Goal: Check status

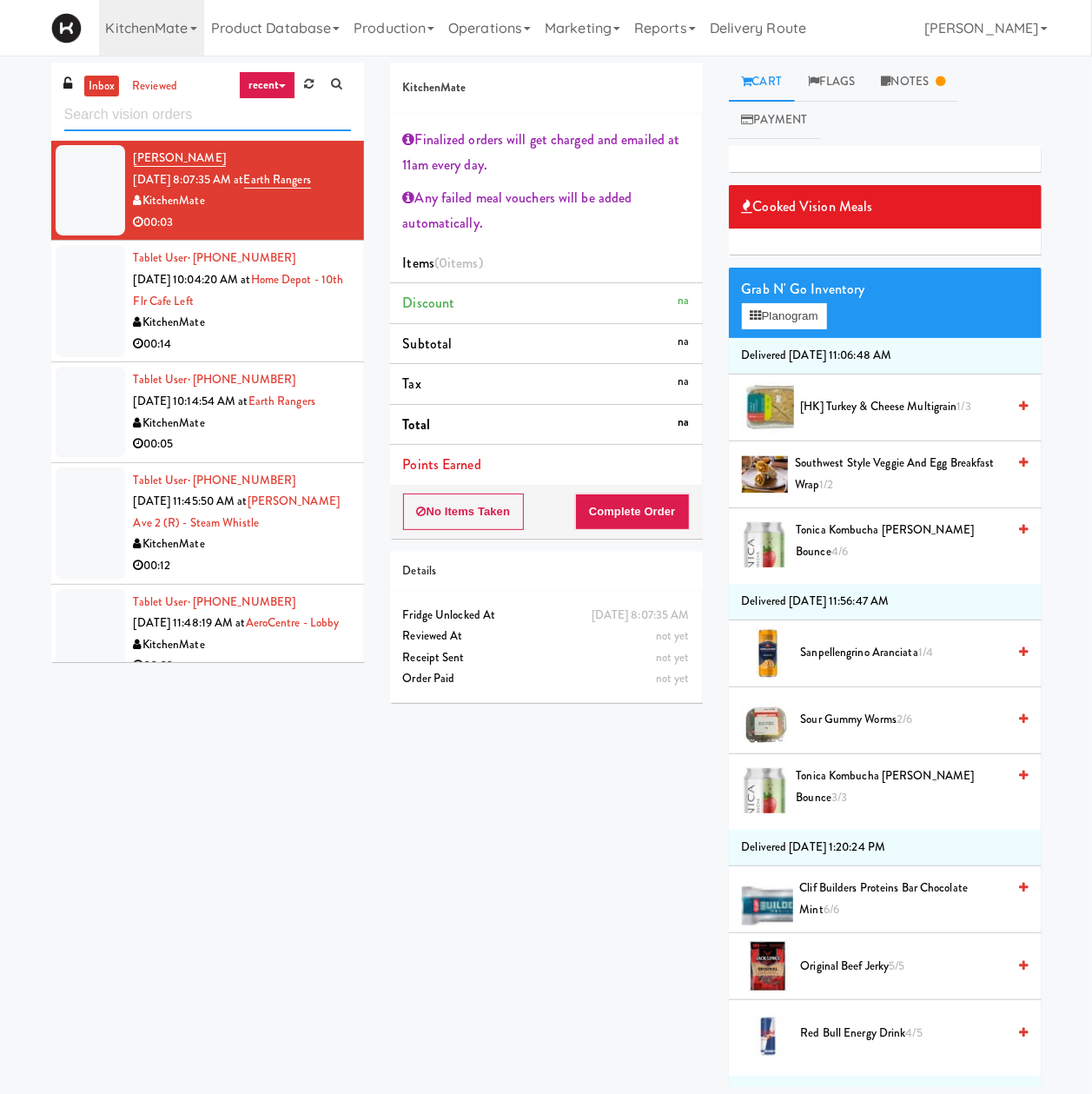
click at [222, 123] on input "text" at bounding box center [208, 115] width 287 height 32
paste input "VOC - Cooler"
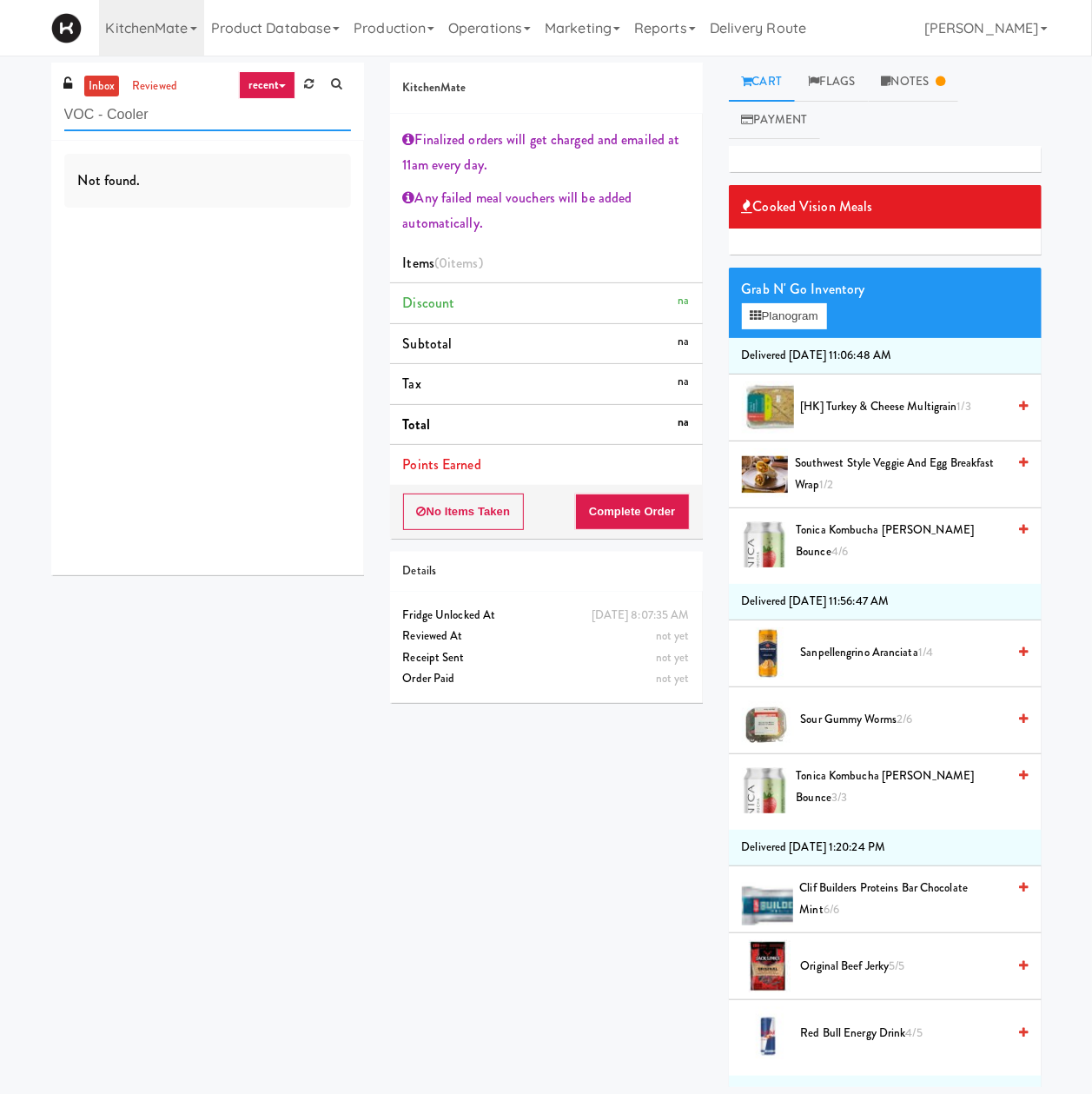
type input "VOC - Cooler"
click at [169, 83] on link "reviewed" at bounding box center [154, 86] width 54 height 22
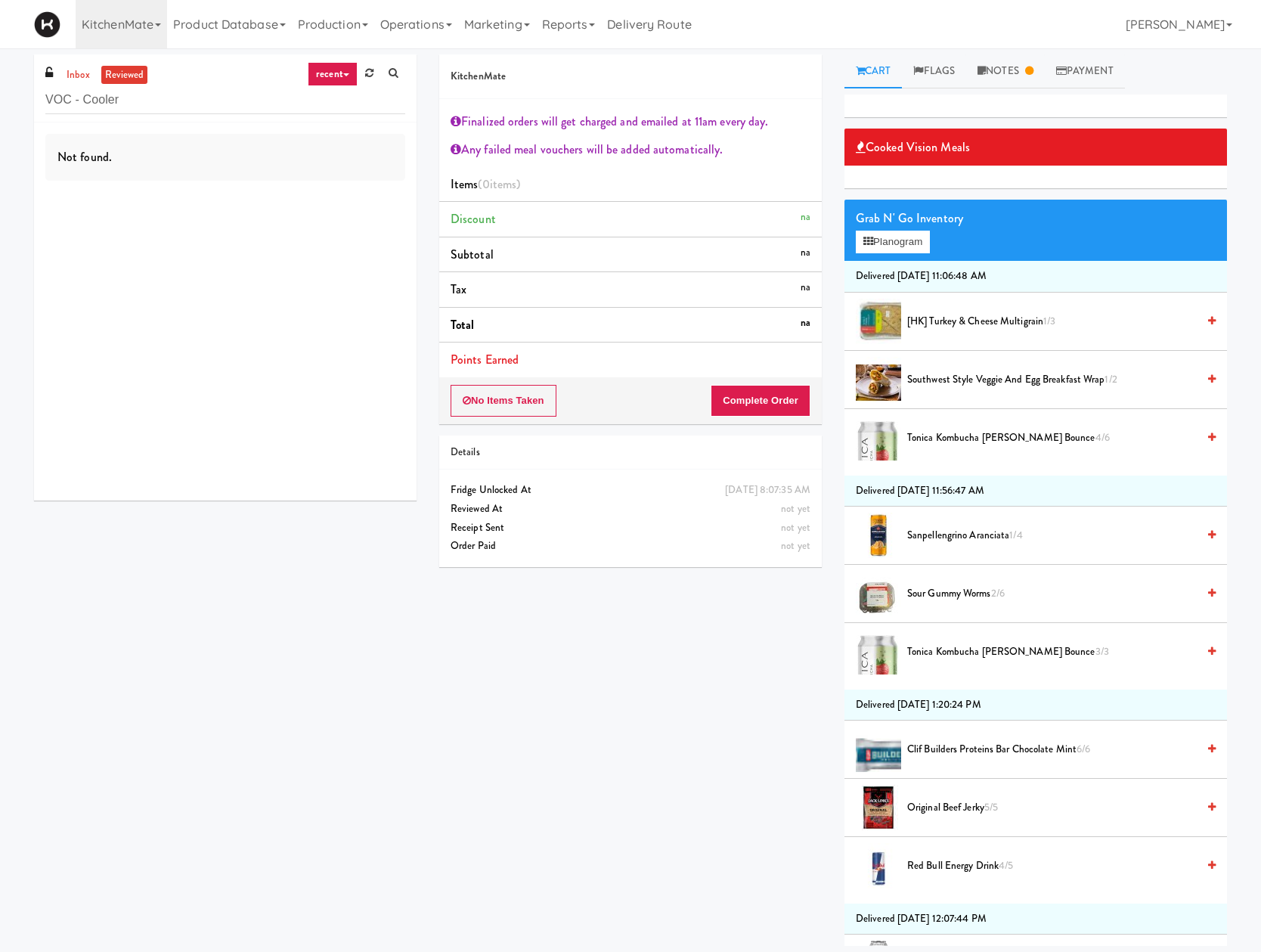
click at [327, 78] on link "recent" at bounding box center [333, 74] width 50 height 24
click at [117, 27] on link "KitchenMate" at bounding box center [121, 24] width 91 height 49
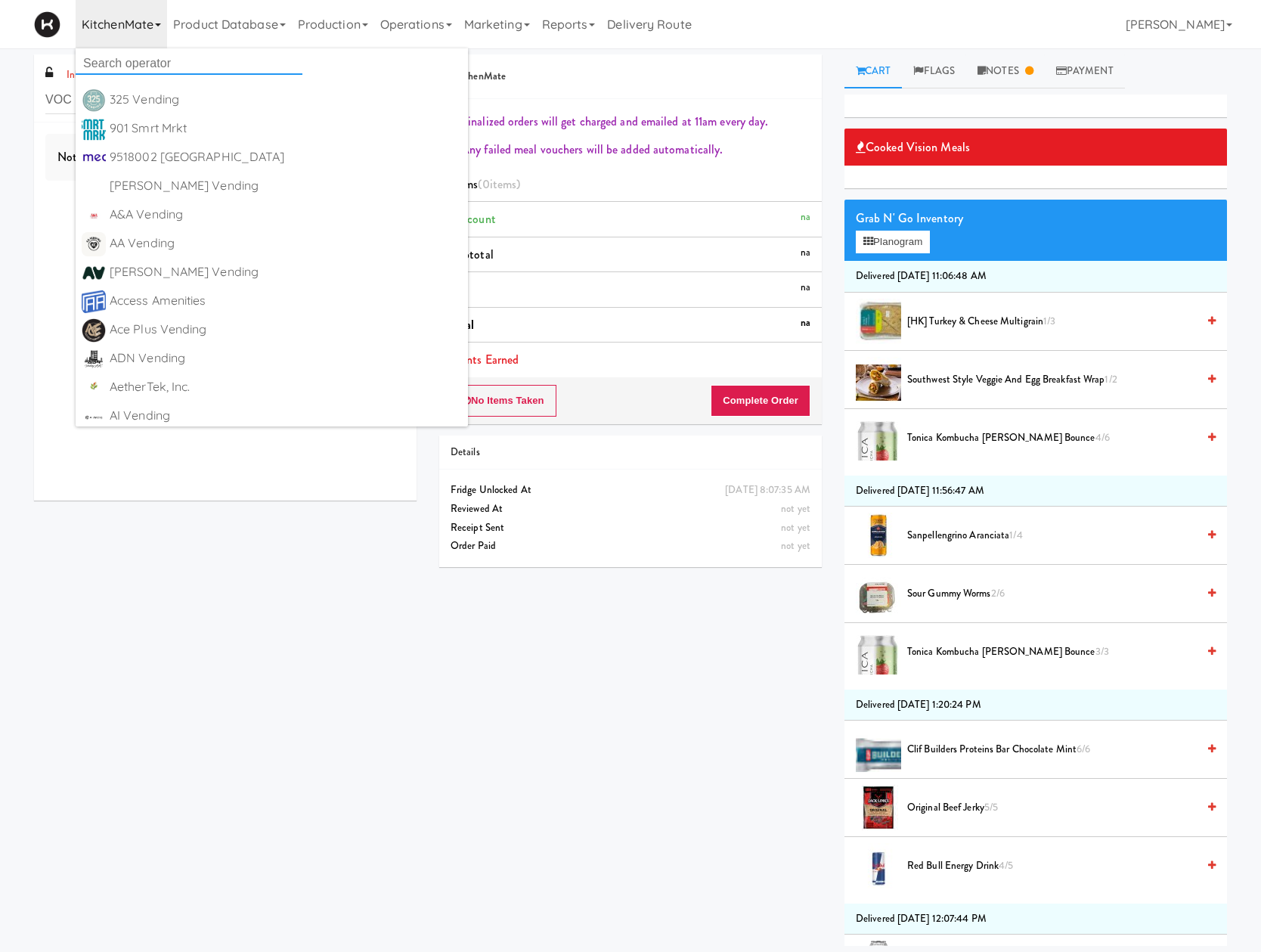
click at [125, 57] on input "text" at bounding box center [189, 63] width 227 height 23
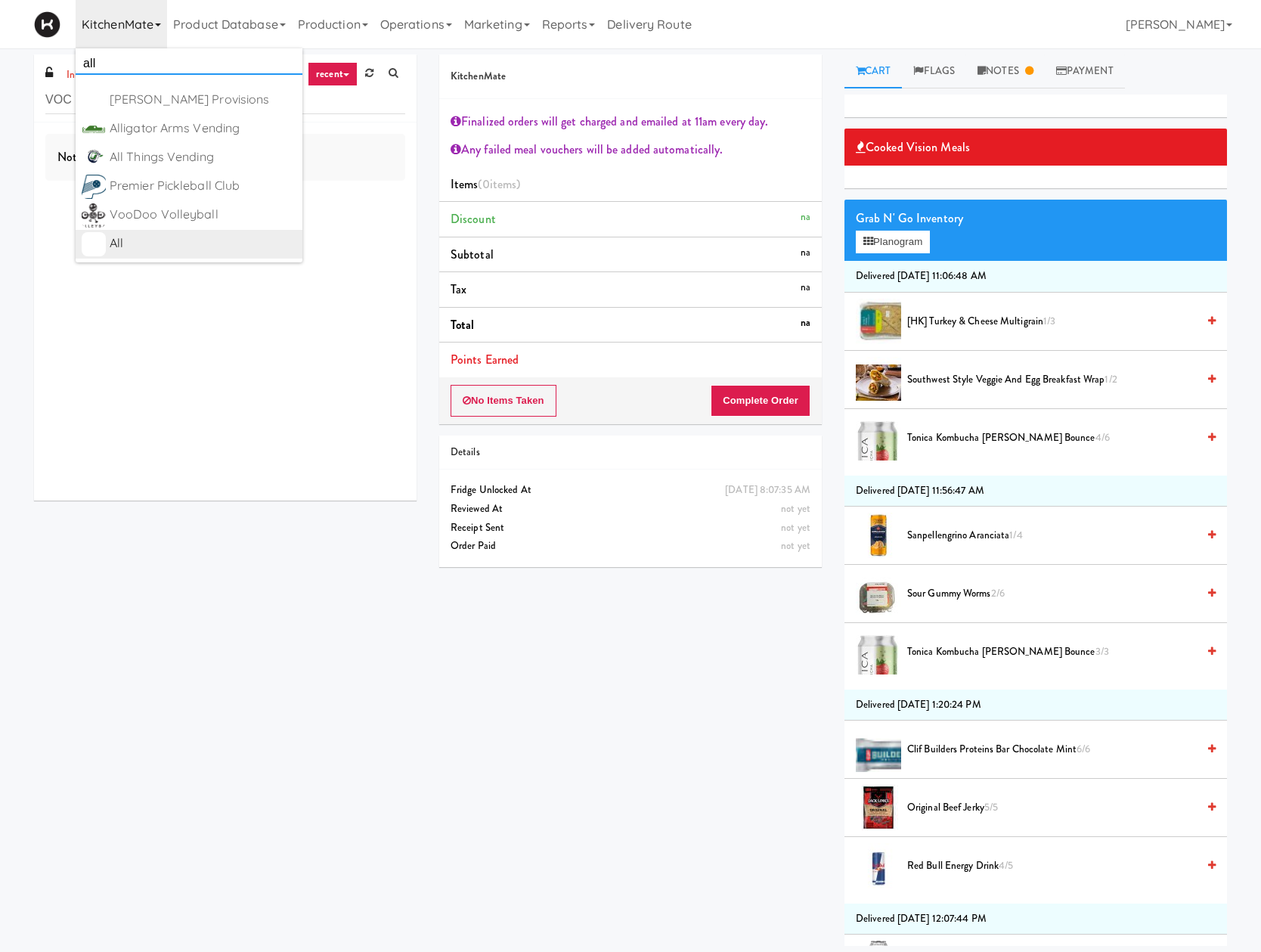
type input "all"
click at [178, 246] on div "All" at bounding box center [203, 243] width 187 height 23
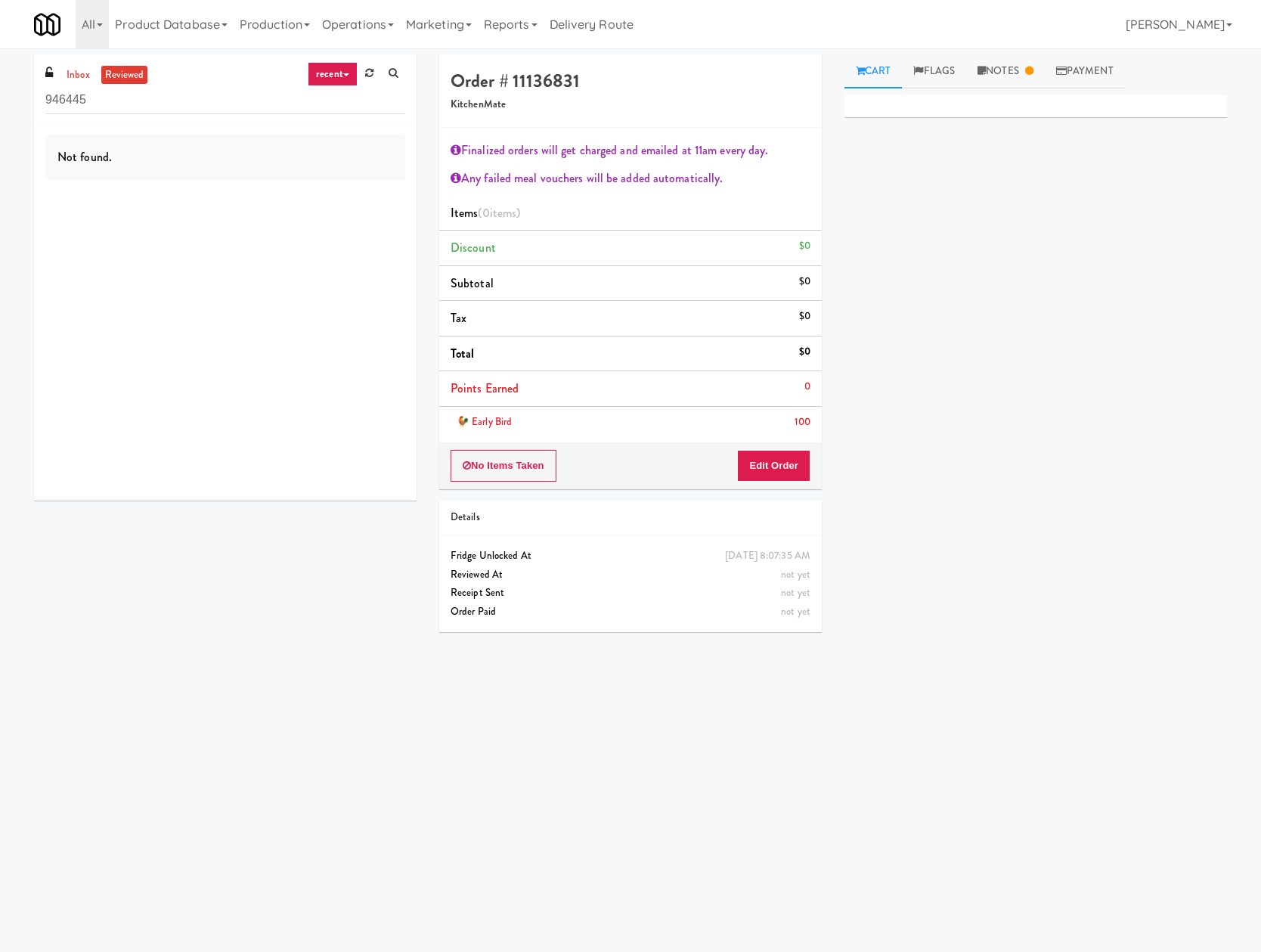
click at [149, 95] on input "946445" at bounding box center [225, 100] width 360 height 28
drag, startPoint x: 954, startPoint y: 730, endPoint x: 771, endPoint y: 567, distance: 245.1
click at [953, 730] on body "Okay Okay Select date: previous 2025-Aug next Su Mo Tu We Th Fr Sa 27 28 29 30 …" at bounding box center [630, 524] width 1261 height 952
click at [210, 92] on input "946445" at bounding box center [225, 100] width 360 height 28
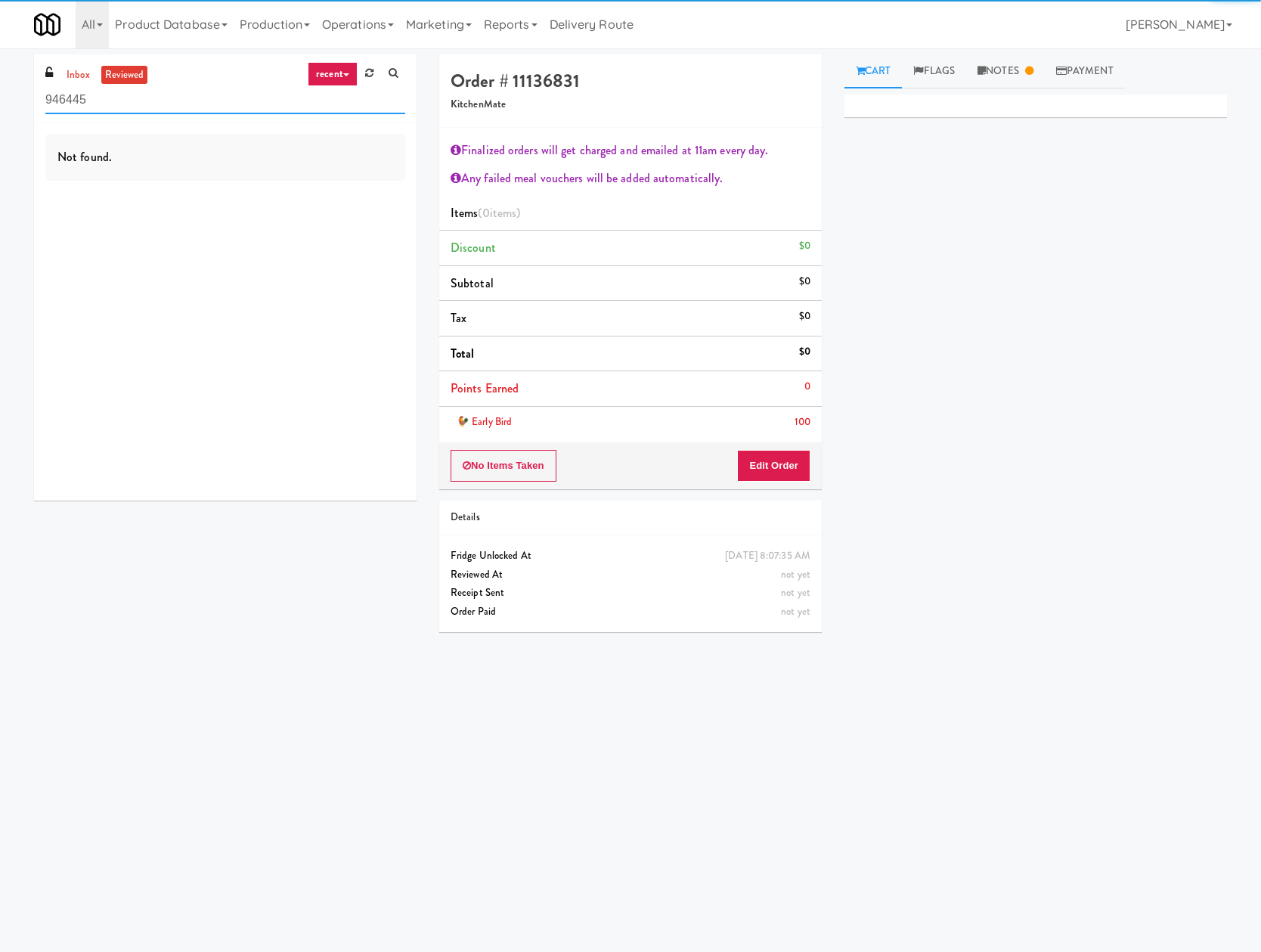
click at [211, 92] on input "946445" at bounding box center [225, 100] width 360 height 28
paste input "VOC - Cooler"
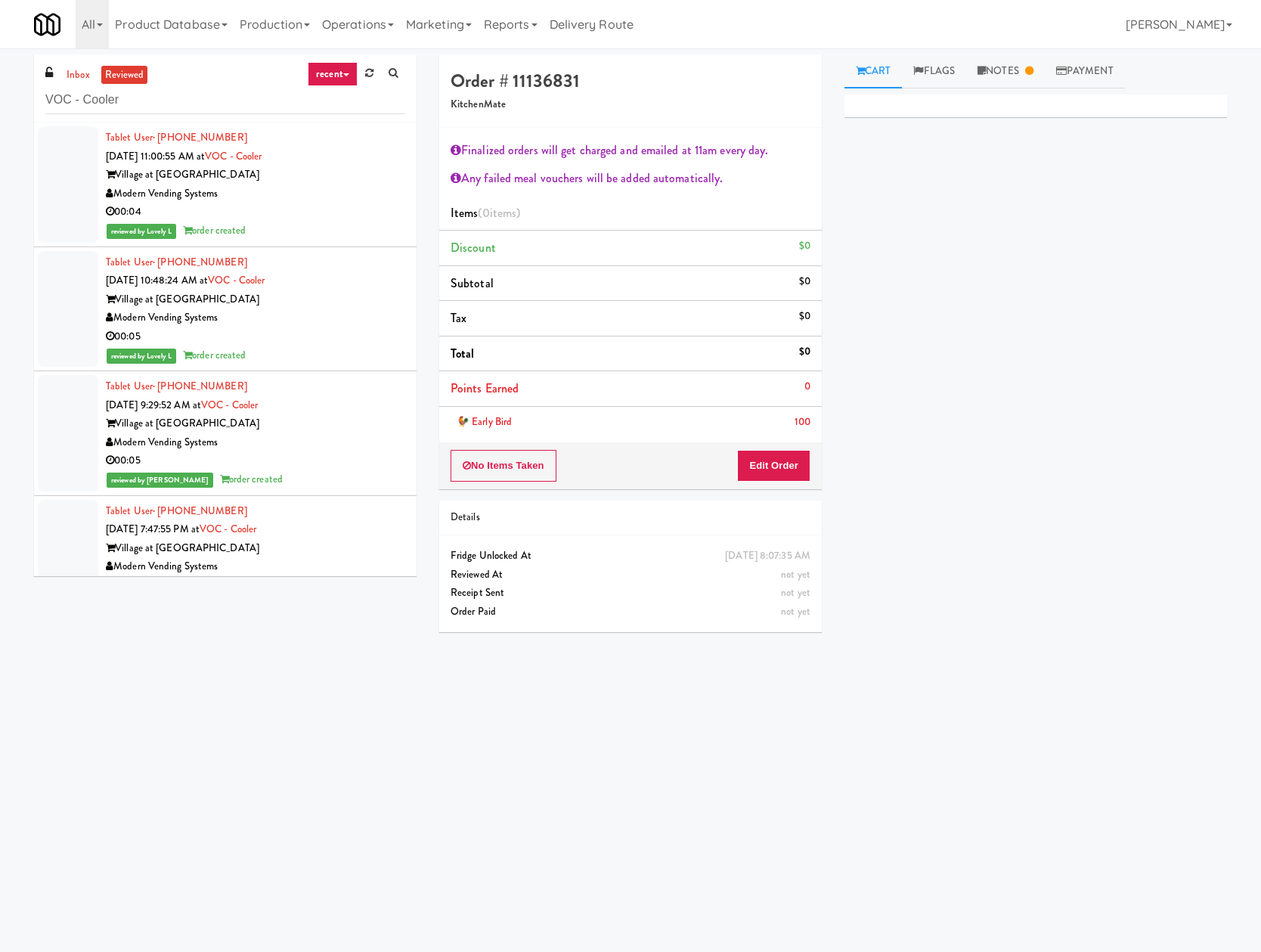
click at [270, 179] on div "Village at Commonwealth" at bounding box center [255, 175] width 299 height 19
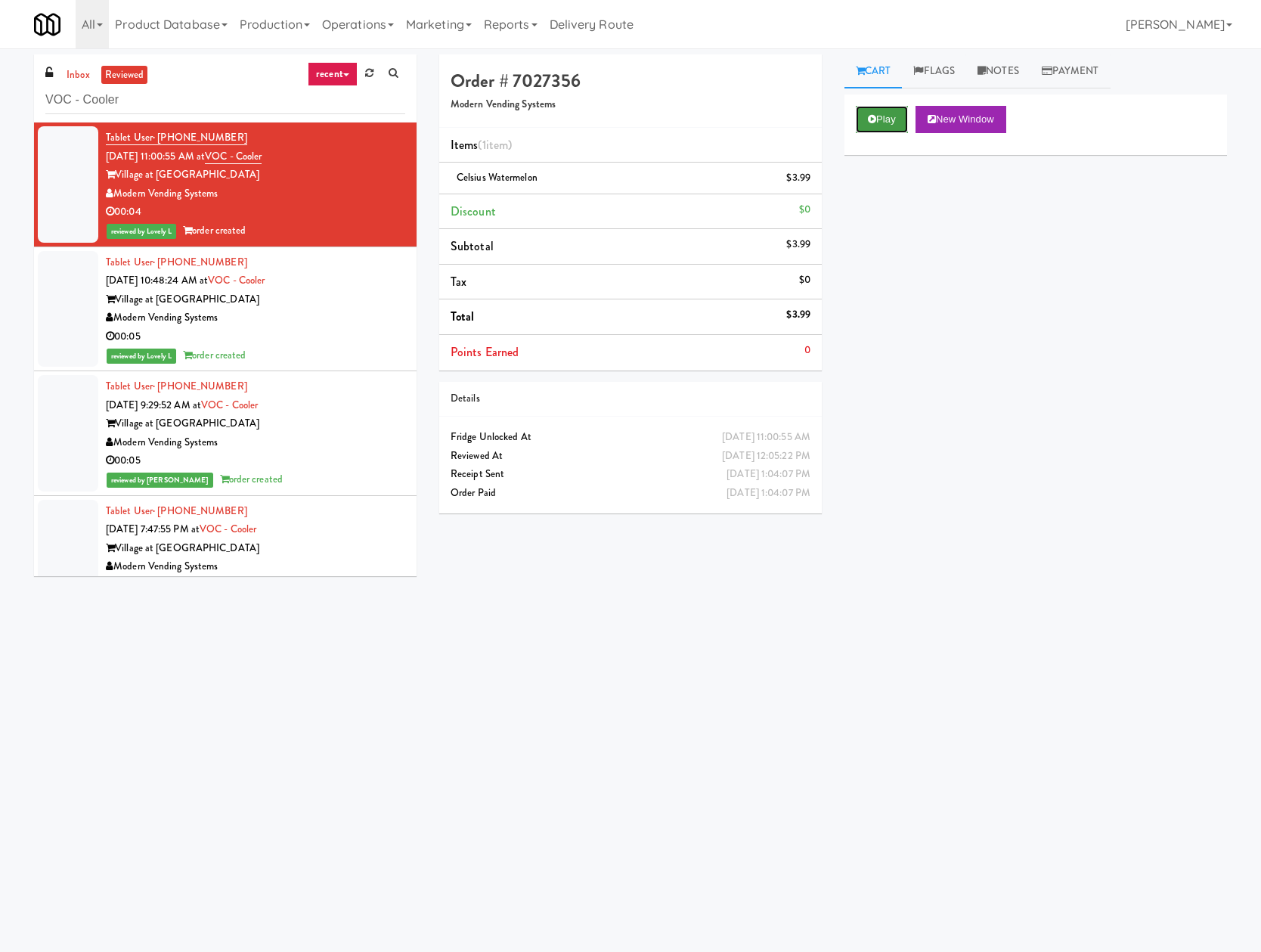
click at [866, 123] on button "Play" at bounding box center [882, 119] width 52 height 27
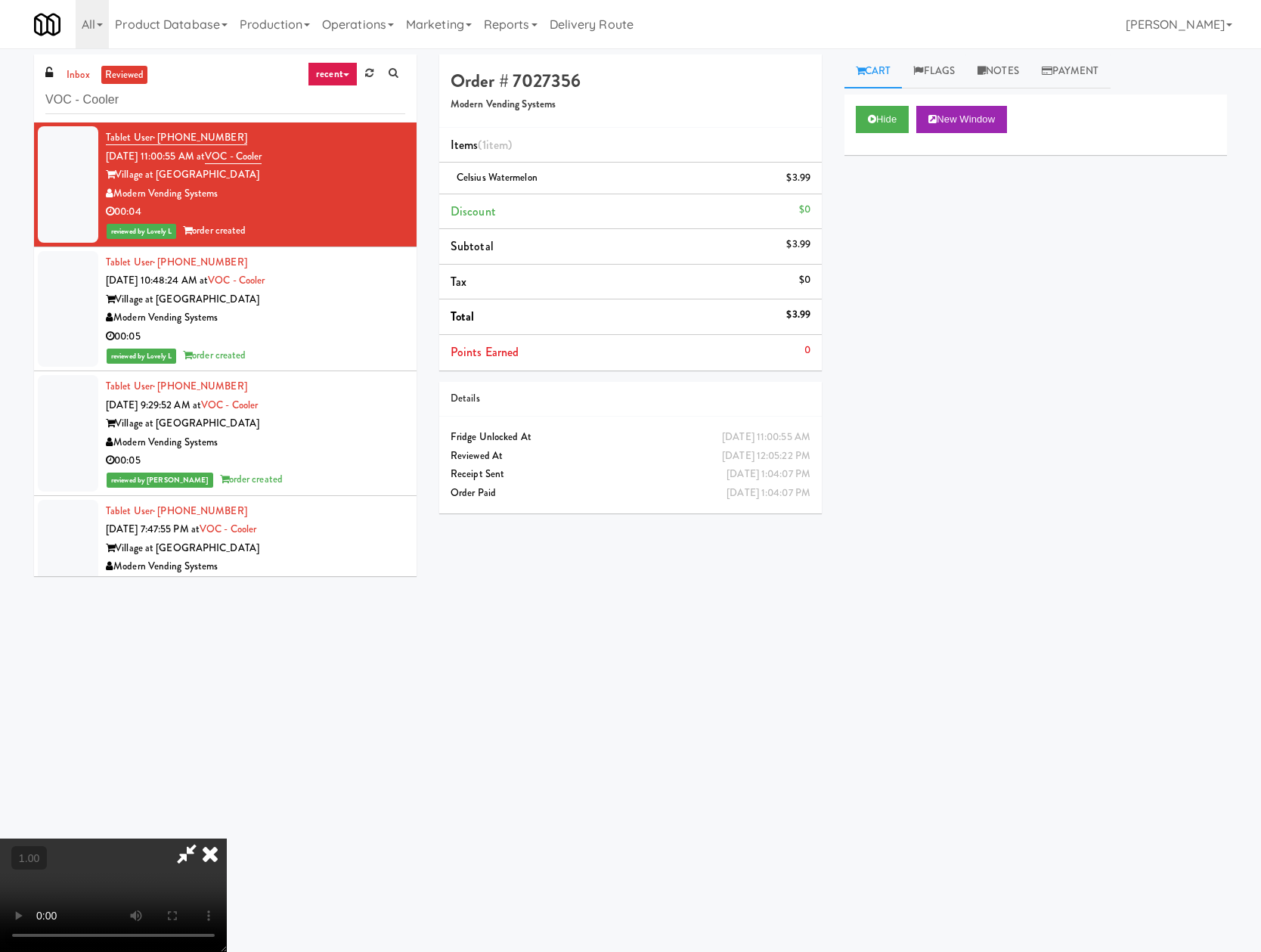
click at [301, 342] on div "00:05" at bounding box center [255, 337] width 299 height 19
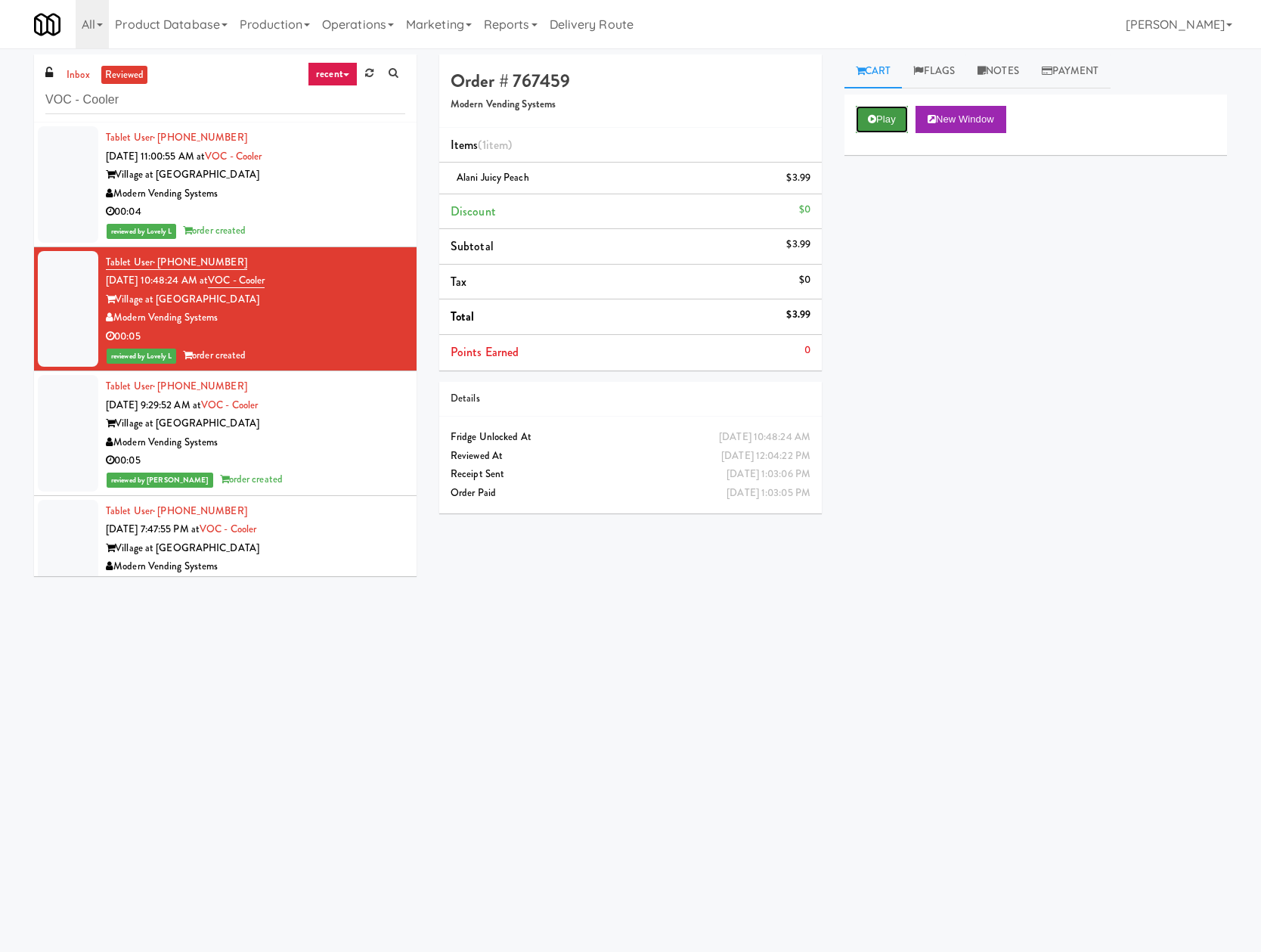
click at [872, 119] on icon at bounding box center [872, 119] width 9 height 10
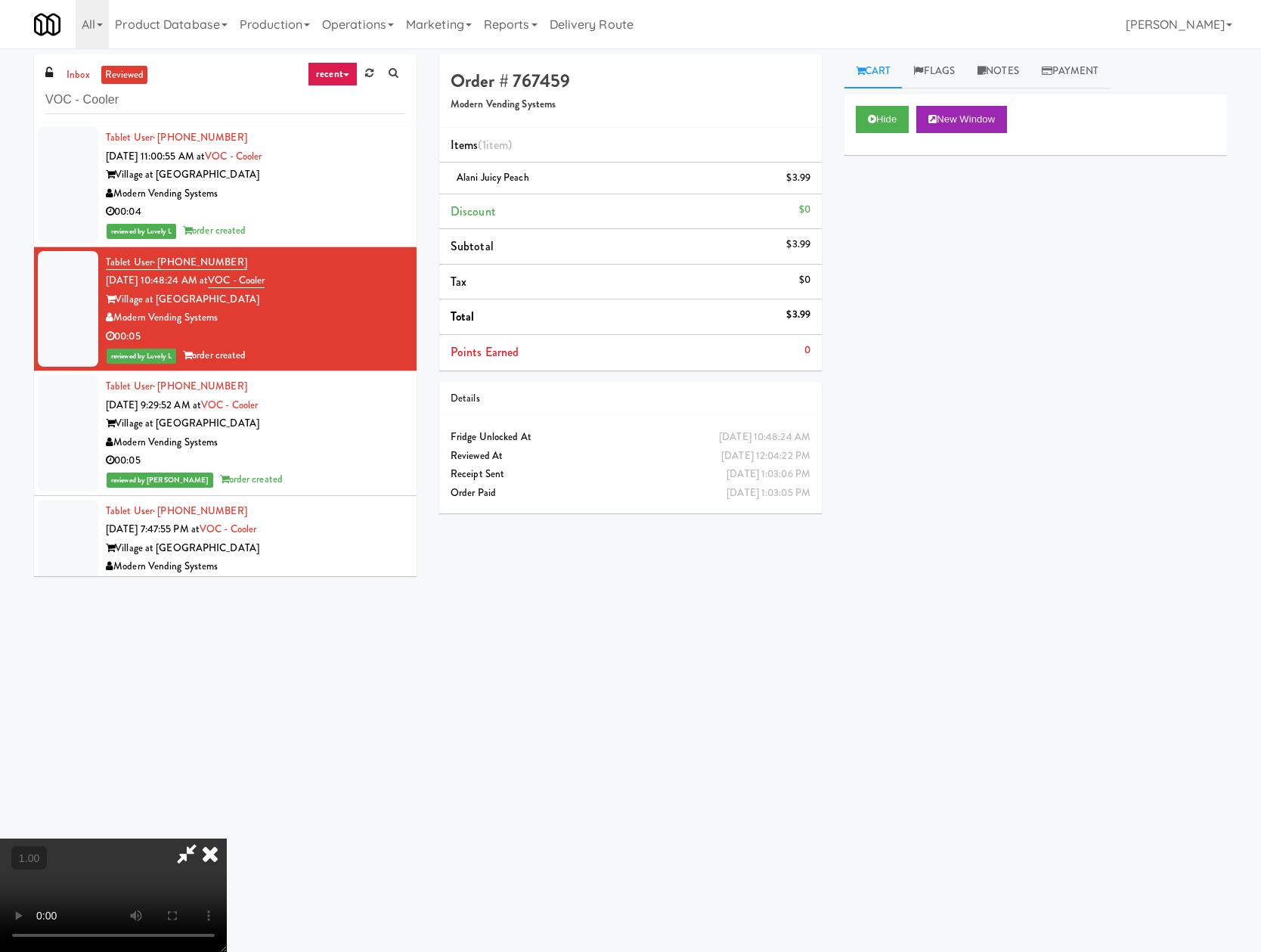
click at [227, 839] on icon at bounding box center [210, 853] width 33 height 30
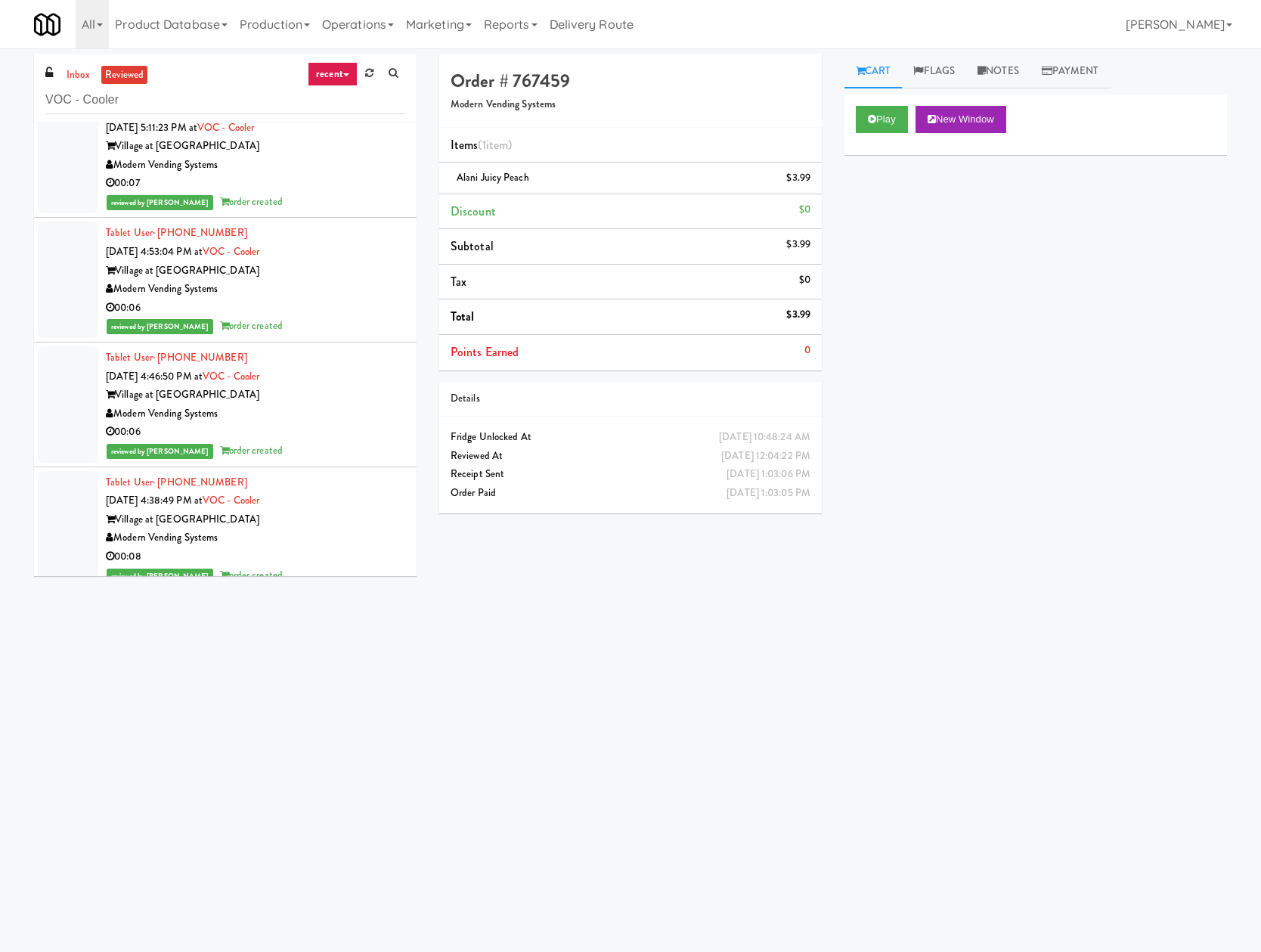
scroll to position [922, 0]
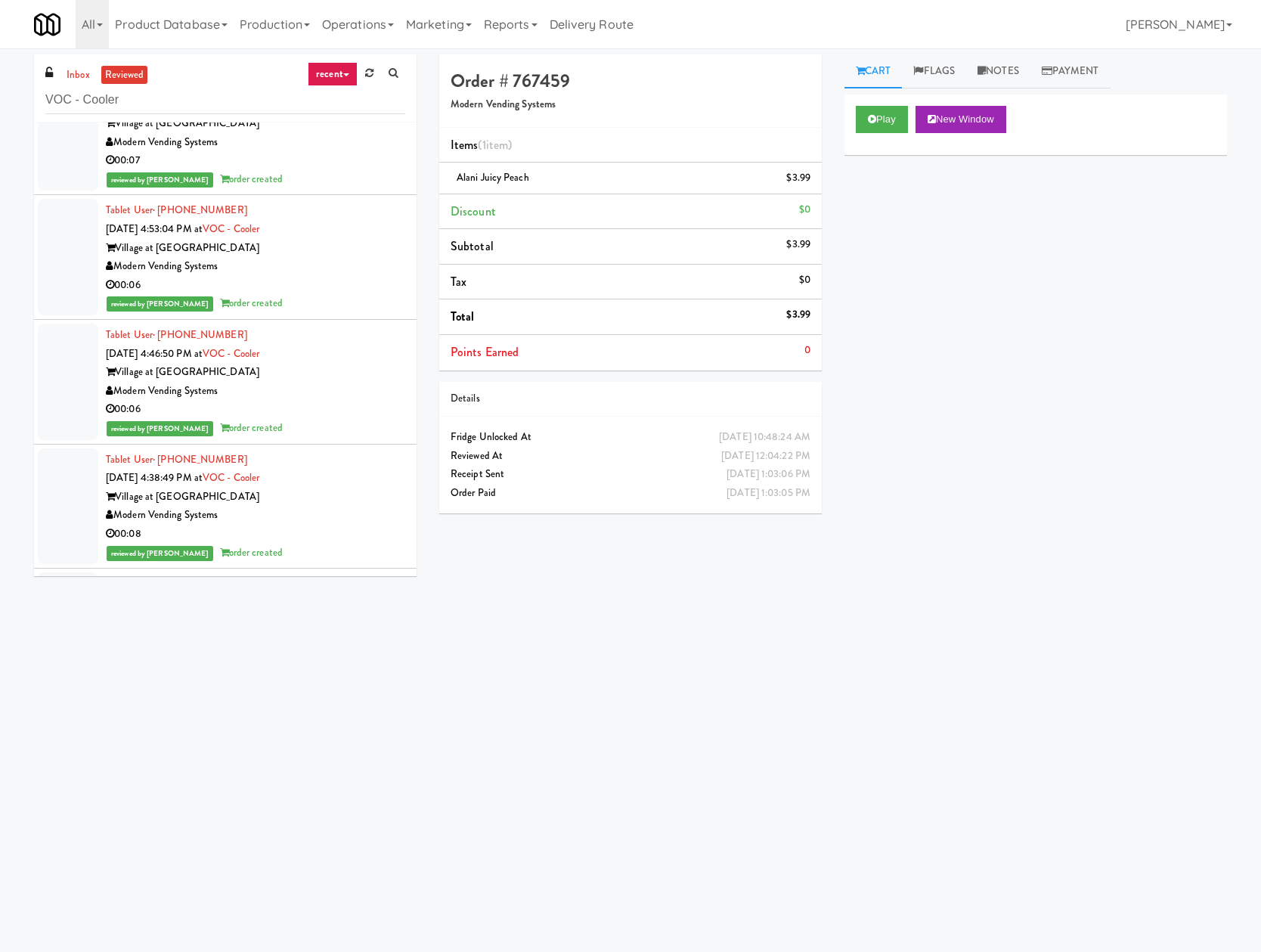
click at [345, 407] on div "00:06" at bounding box center [255, 409] width 299 height 19
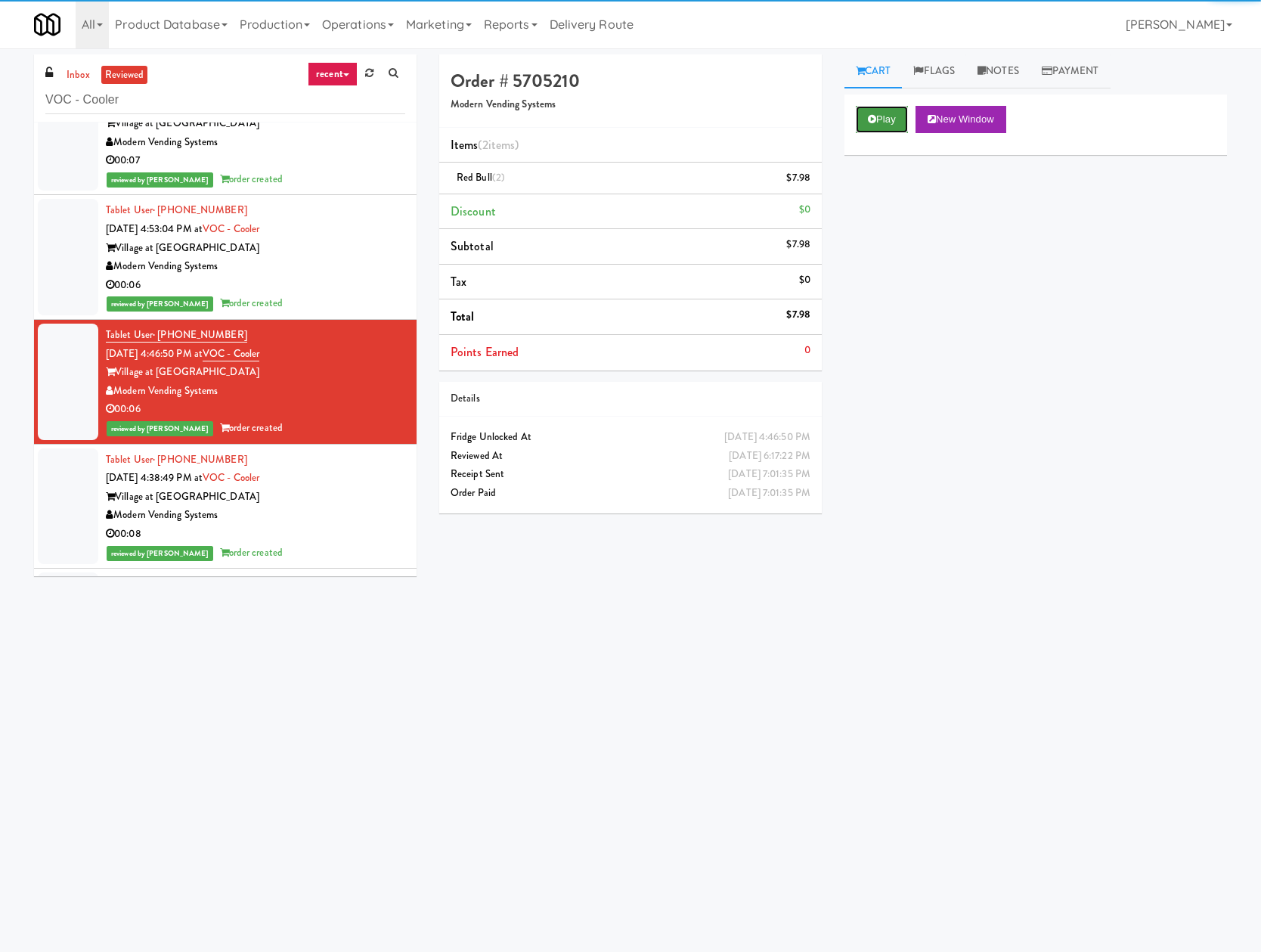
click at [898, 118] on button "Play" at bounding box center [882, 119] width 52 height 27
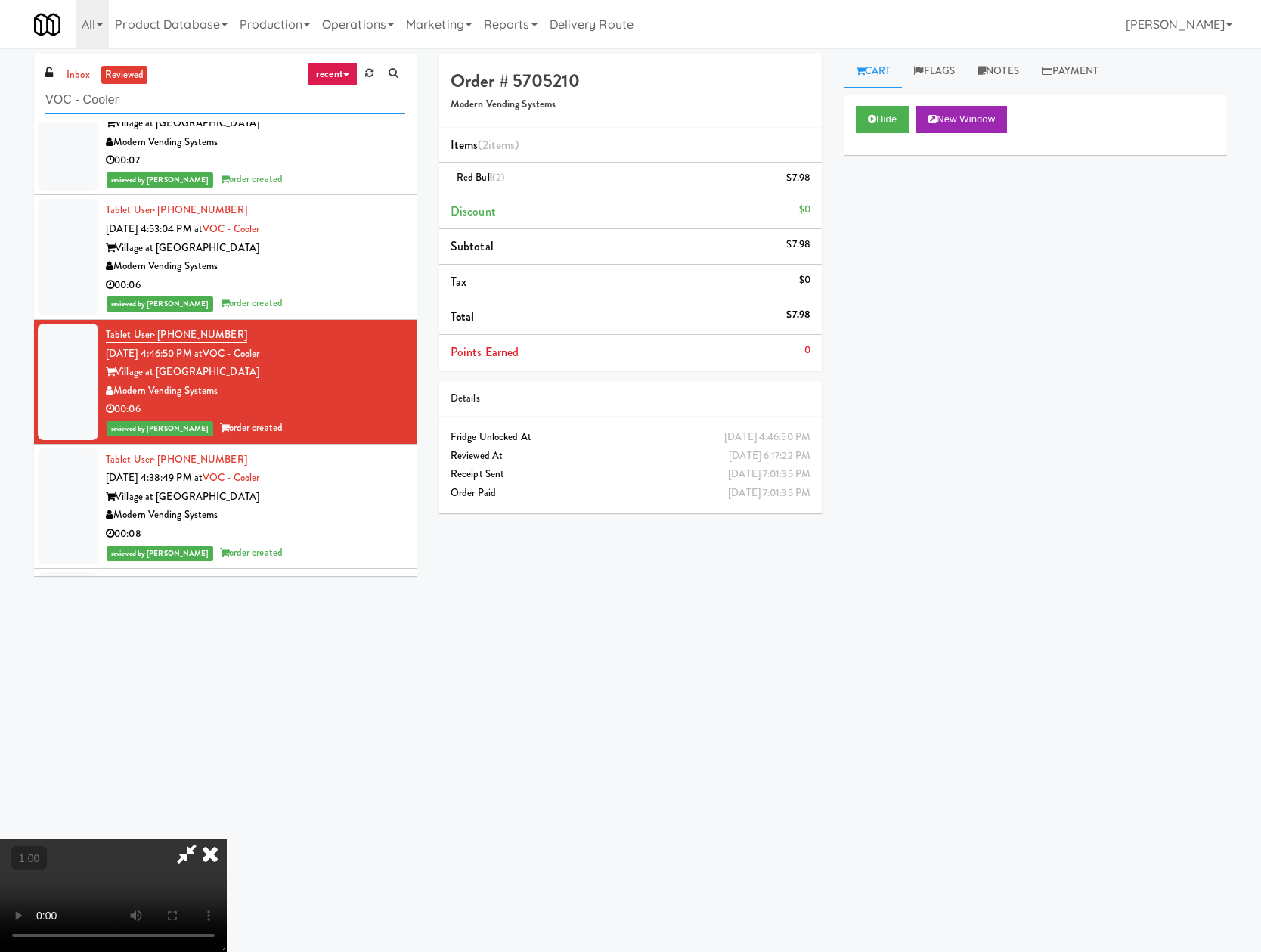
click at [135, 108] on input "VOC - Cooler" at bounding box center [225, 100] width 360 height 28
paste input "Museum Tower"
type input "Museum Tower Cooler"
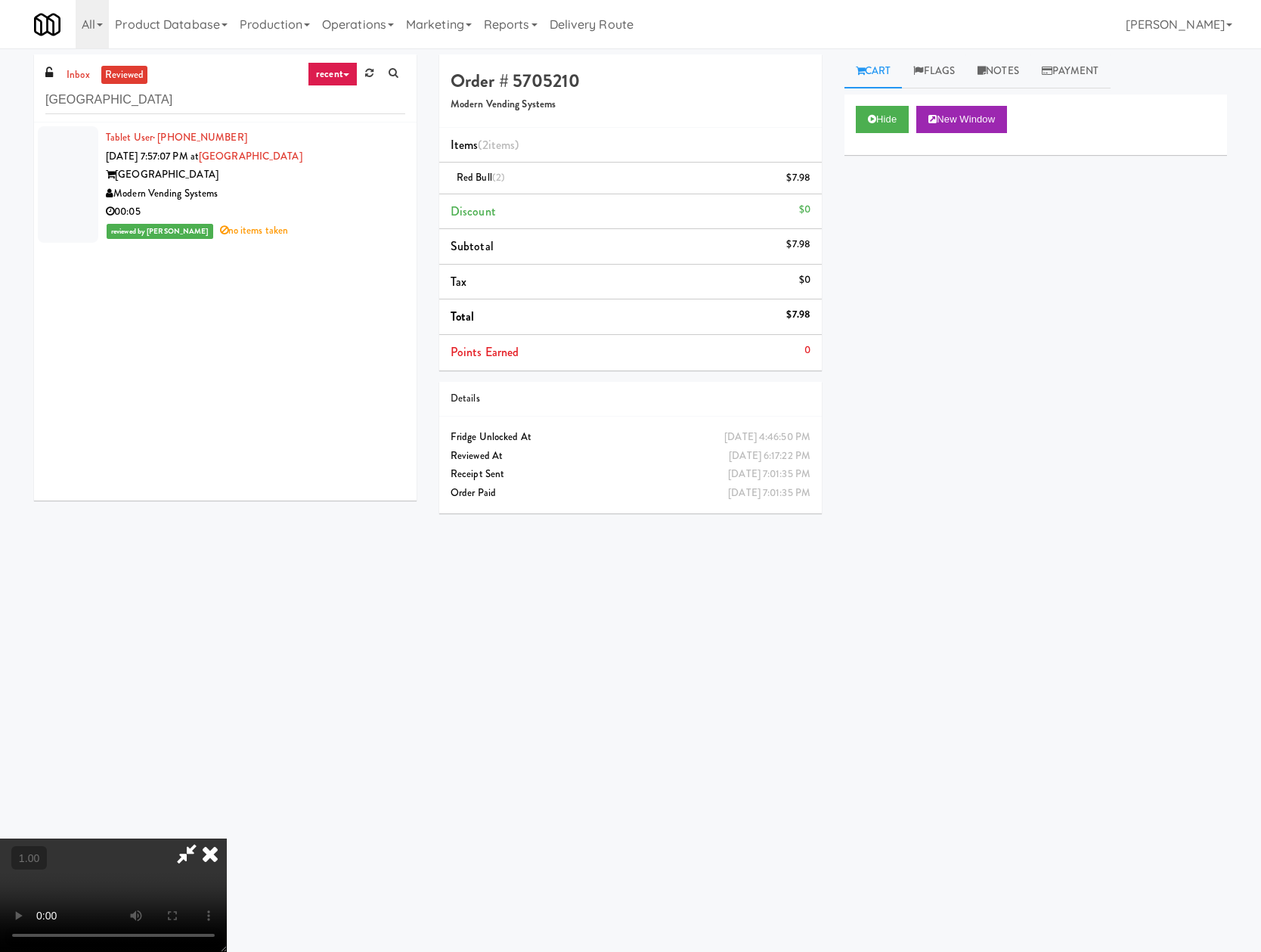
click at [303, 211] on div "00:05" at bounding box center [255, 212] width 299 height 19
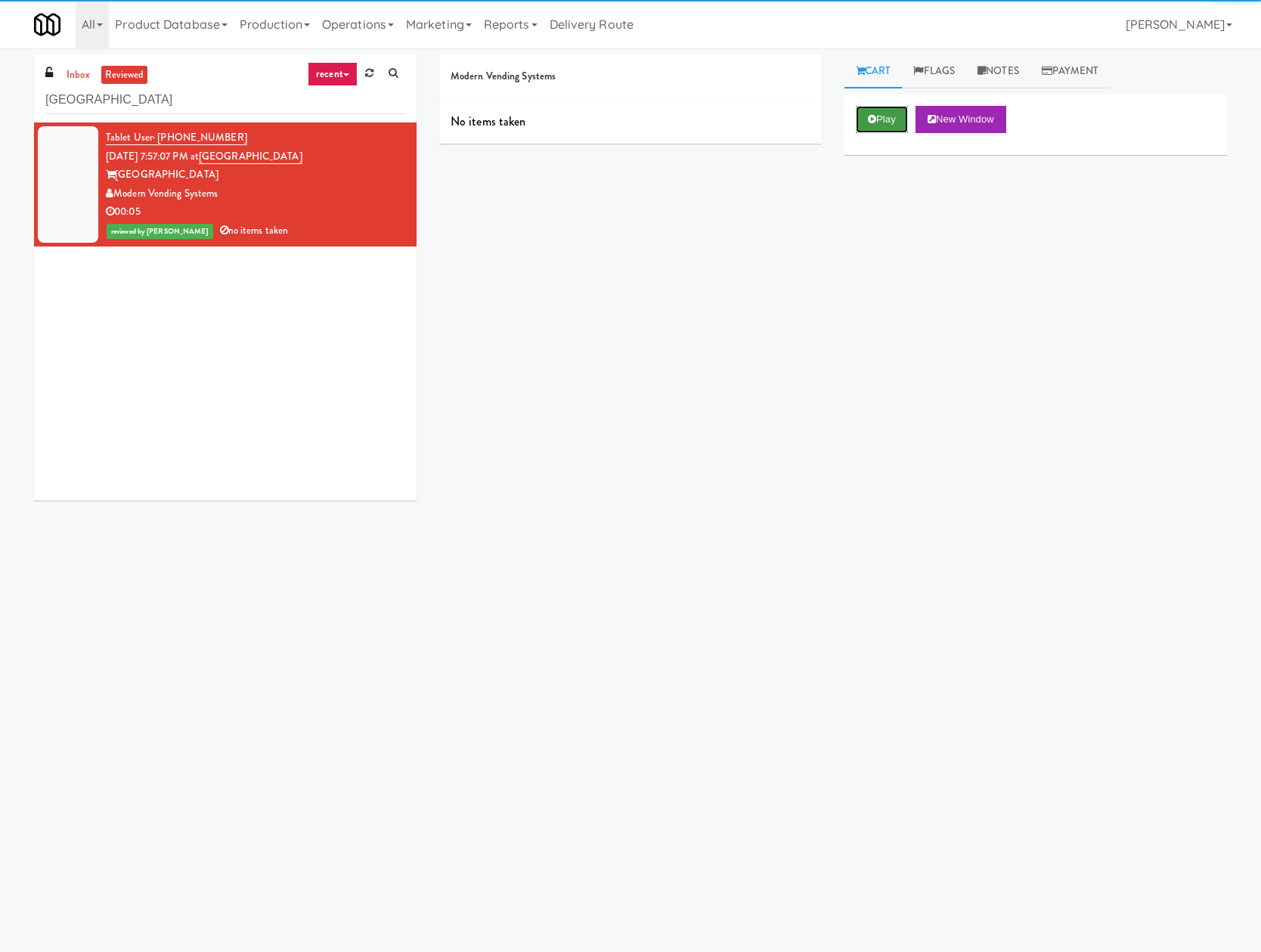
click at [892, 120] on button "Play" at bounding box center [882, 119] width 52 height 27
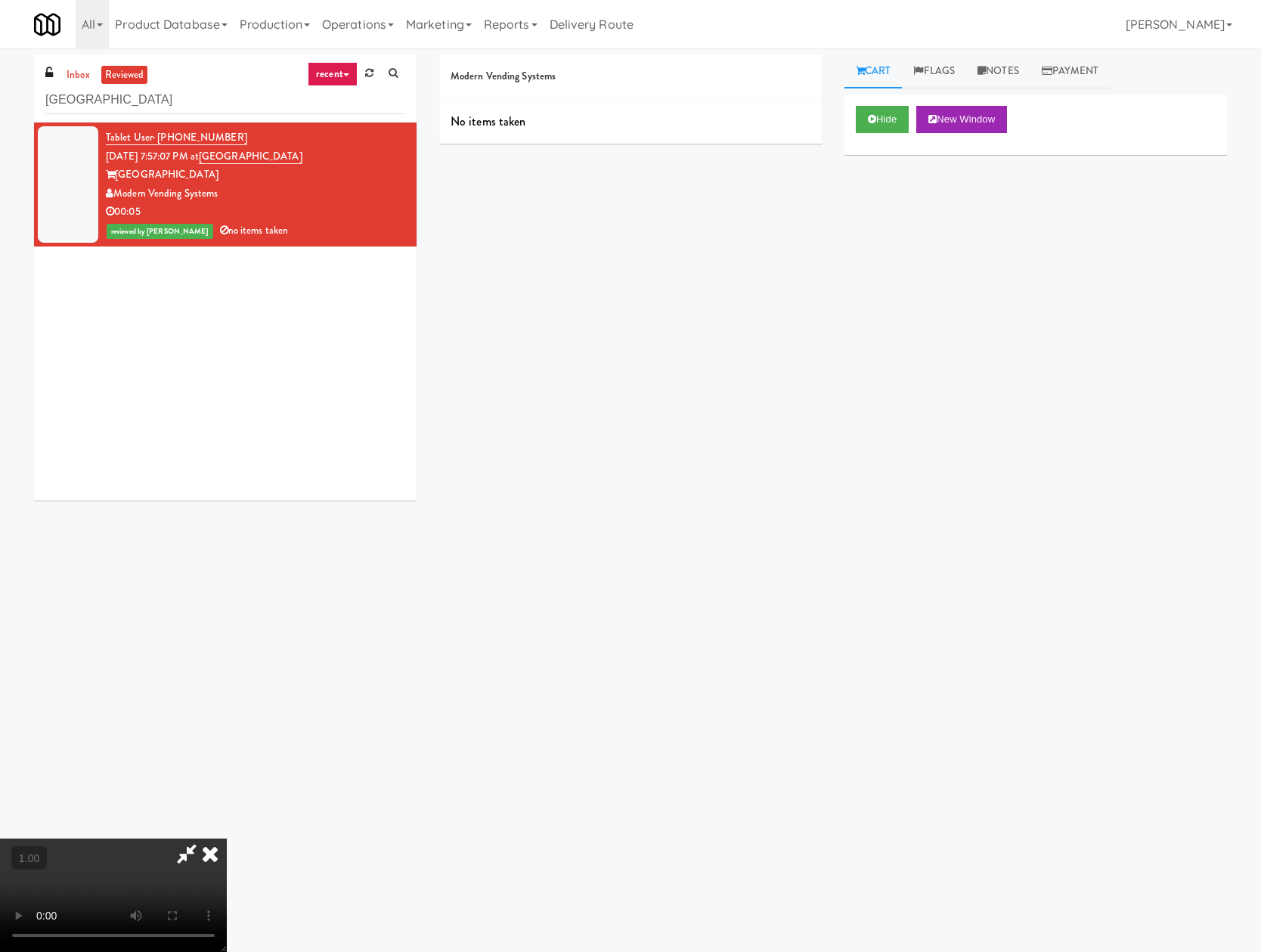
click at [227, 839] on icon at bounding box center [210, 853] width 33 height 30
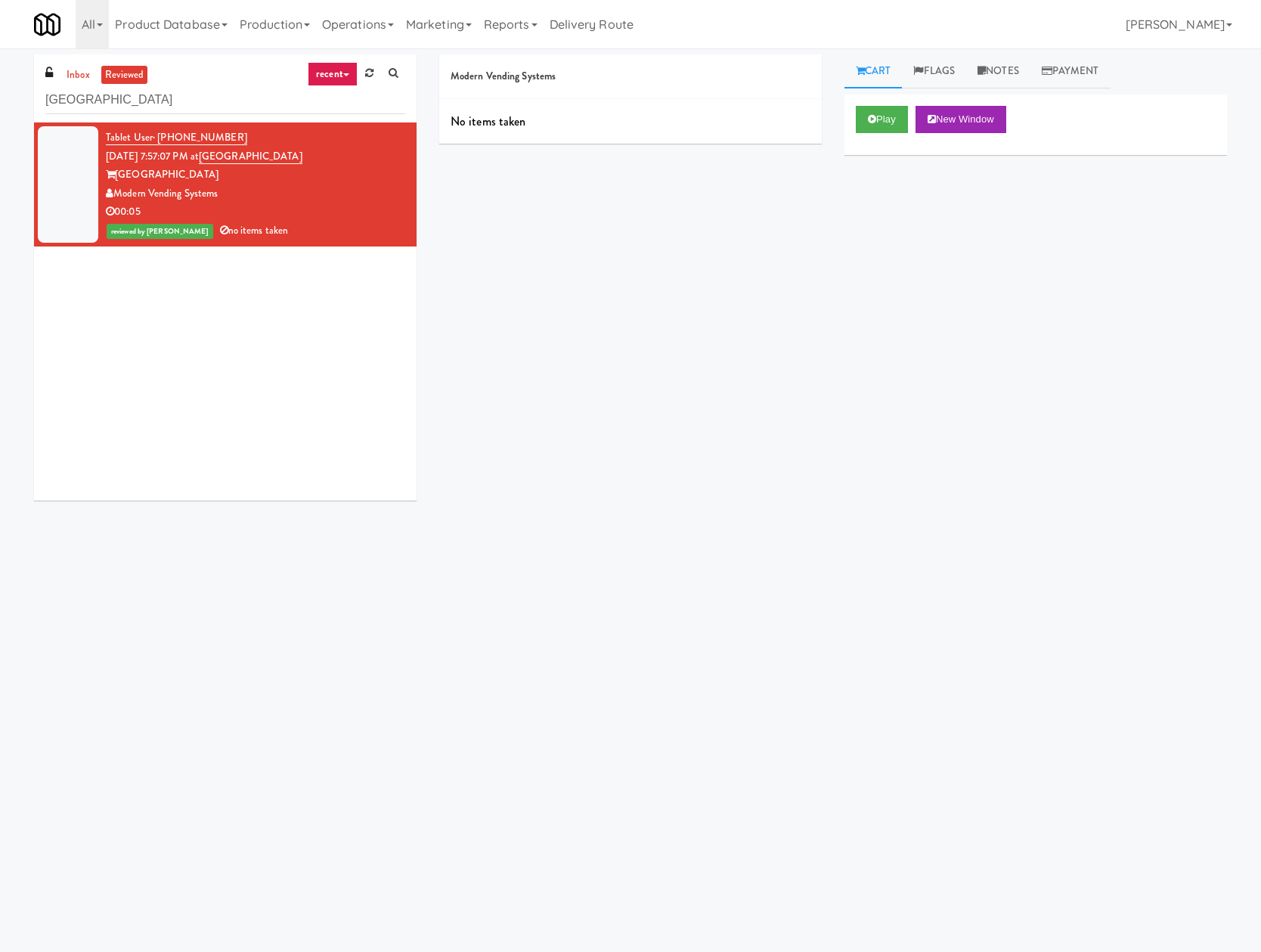
click at [1006, 686] on body "Okay Okay Select date: previous 2025-Aug next Su Mo Tu We Th Fr Sa 27 28 29 30 …" at bounding box center [630, 524] width 1261 height 952
